Goal: Book appointment/travel/reservation

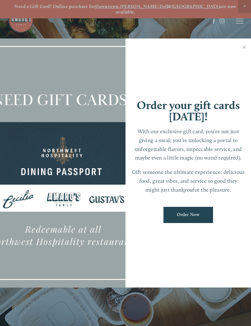
click at [247, 51] on link "Close" at bounding box center [244, 47] width 12 height 17
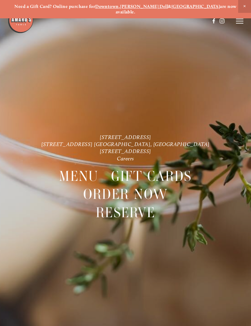
click at [240, 22] on icon at bounding box center [239, 21] width 7 height 6
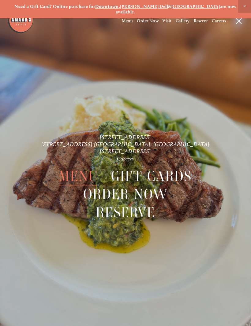
scroll to position [13, 0]
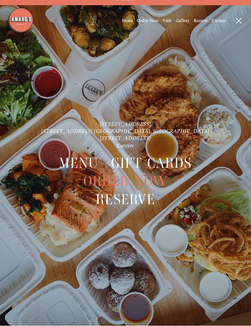
click at [146, 196] on span "Reserve" at bounding box center [125, 200] width 59 height 18
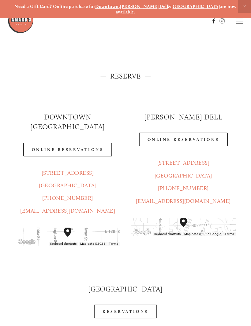
click at [197, 134] on link "Online Reservations" at bounding box center [183, 140] width 89 height 14
click at [240, 22] on icon at bounding box center [239, 21] width 7 height 6
click at [126, 23] on span "Menu" at bounding box center [127, 20] width 11 height 5
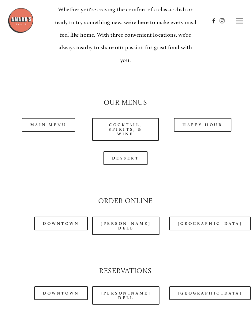
scroll to position [496, 0]
click at [207, 118] on link "Happy Hour" at bounding box center [203, 125] width 58 height 14
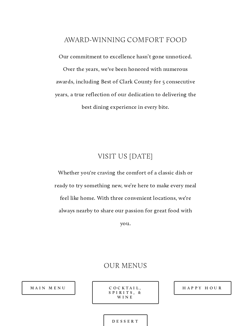
scroll to position [326, 0]
